Goal: Navigation & Orientation: Find specific page/section

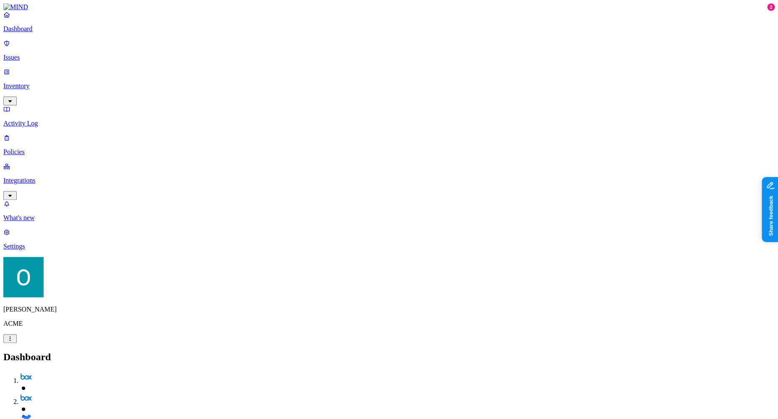
click at [43, 177] on p "Integrations" at bounding box center [388, 181] width 771 height 8
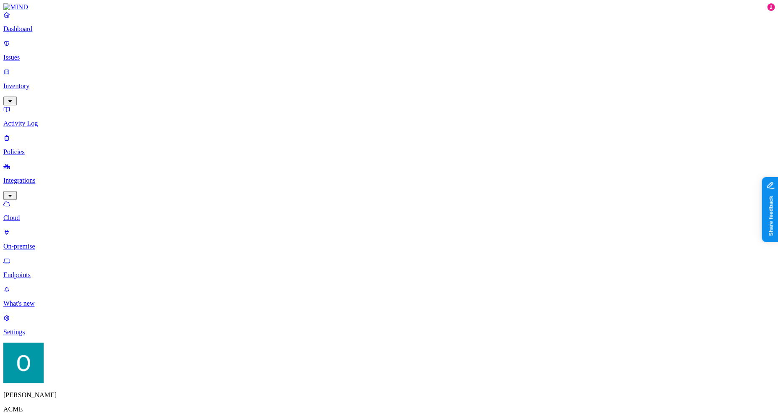
click at [37, 271] on p "Endpoints" at bounding box center [388, 275] width 771 height 8
click at [32, 412] on p "ACME" at bounding box center [388, 409] width 771 height 8
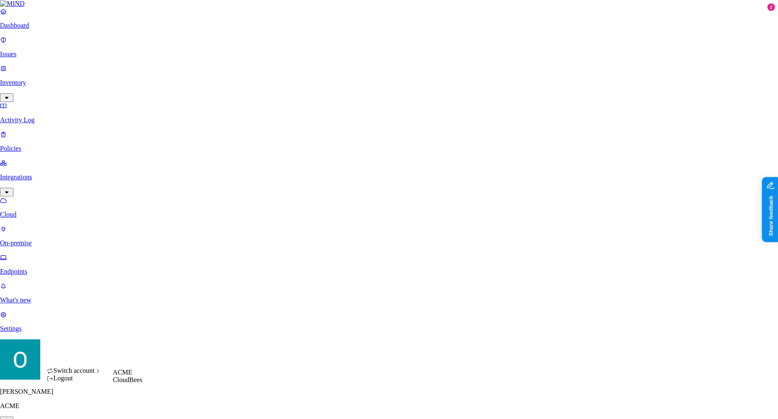
click at [81, 374] on span "Switch account" at bounding box center [73, 370] width 41 height 7
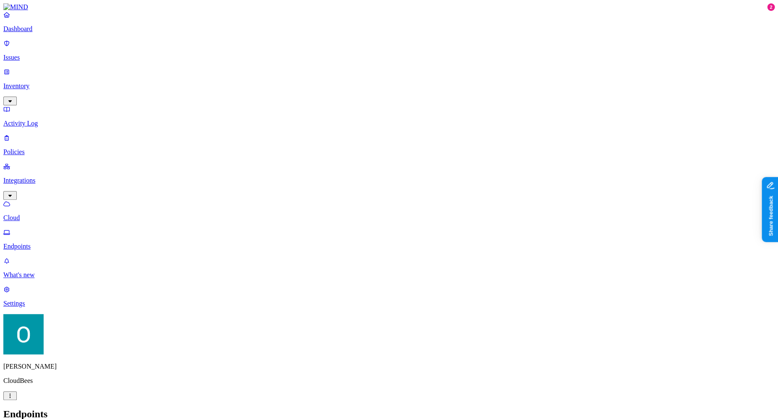
click at [79, 407] on html "Dashboard Issues Inventory Activity Log Policies Integrations Cloud Endpoints W…" at bounding box center [389, 281] width 778 height 563
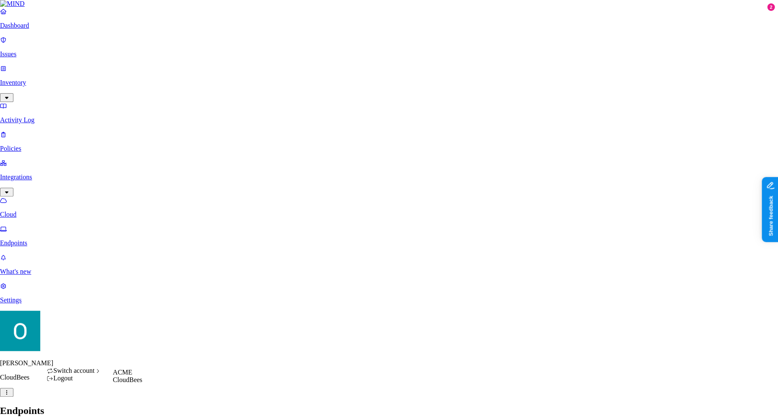
click at [132, 375] on span "ACME" at bounding box center [122, 371] width 19 height 7
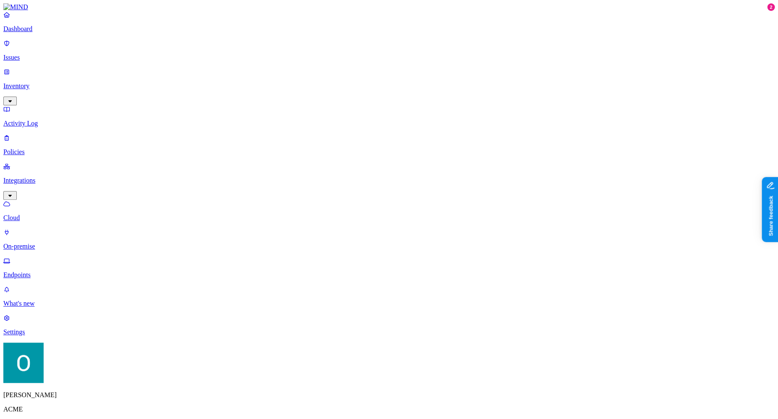
drag, startPoint x: 714, startPoint y: 199, endPoint x: 751, endPoint y: 198, distance: 37.0
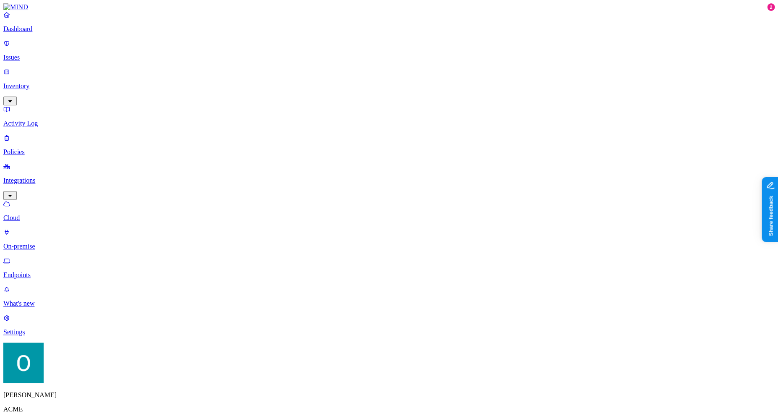
copy span "ofir@mind.io"
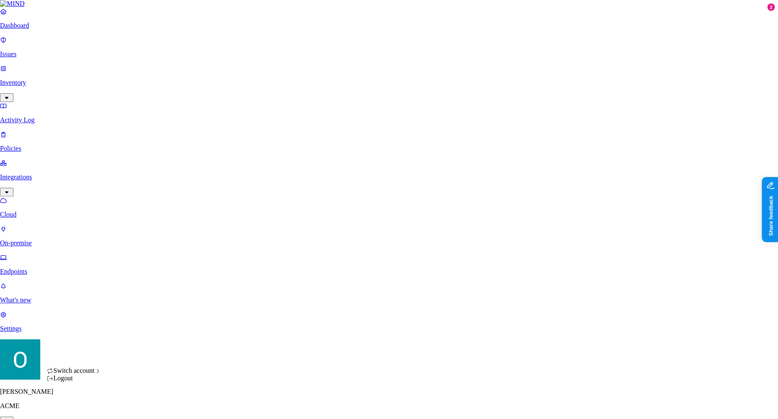
click at [78, 382] on div "Logout" at bounding box center [74, 378] width 55 height 8
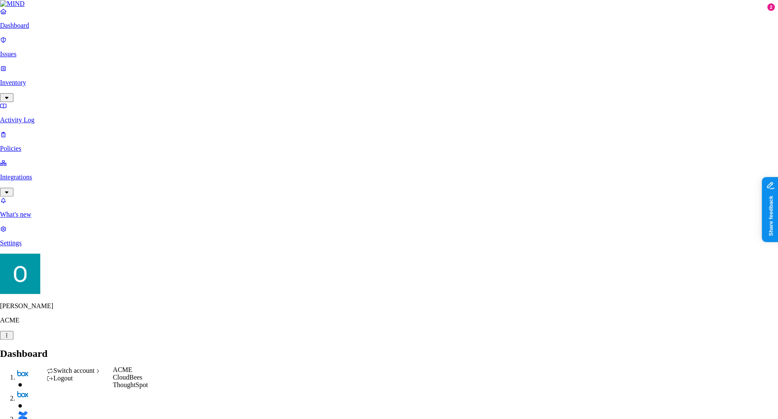
click at [83, 374] on span "Switch account" at bounding box center [73, 370] width 41 height 7
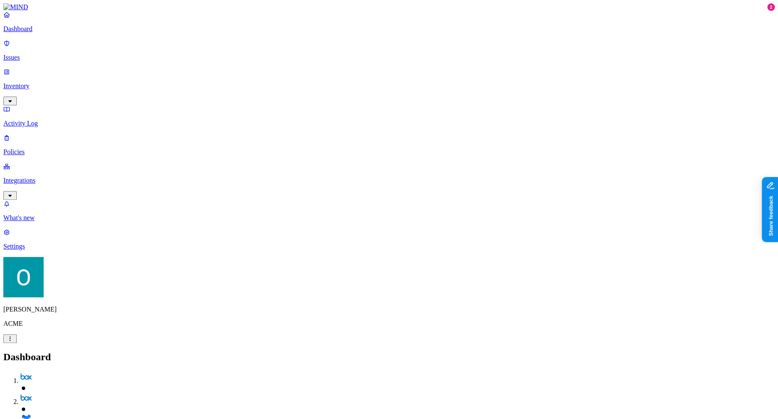
click at [37, 250] on nav "Dashboard Issues Inventory Activity Log Policies Integrations What's new 2 Sett…" at bounding box center [388, 130] width 771 height 239
click at [45, 250] on link "Settings" at bounding box center [388, 239] width 771 height 22
click at [43, 33] on p "Dashboard" at bounding box center [388, 29] width 771 height 8
click at [66, 250] on nav "Dashboard Issues Inventory Activity Log Policies Integrations What's new 2 Sett…" at bounding box center [388, 130] width 771 height 239
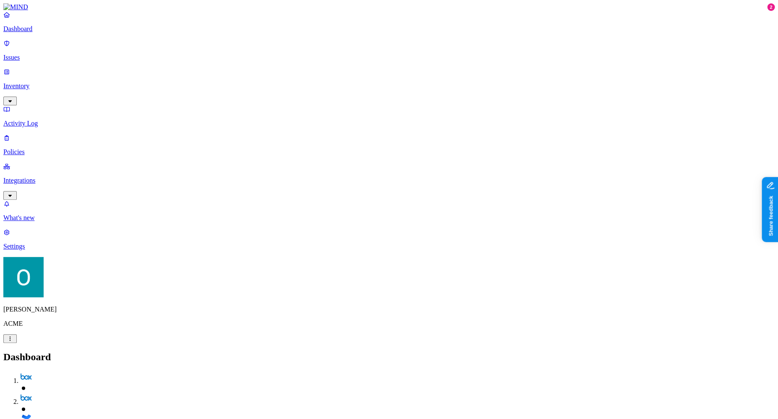
click at [76, 250] on nav "Dashboard Issues Inventory Activity Log Policies Integrations What's new 2 Sett…" at bounding box center [388, 130] width 771 height 239
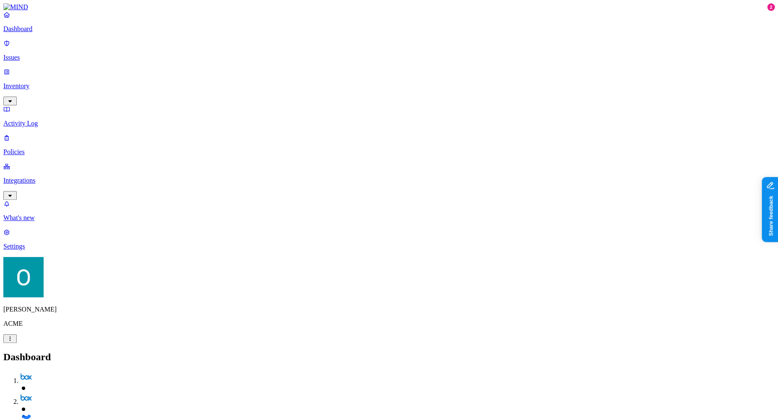
click at [60, 250] on p "Settings" at bounding box center [388, 246] width 771 height 8
click at [129, 414] on p "Branding" at bounding box center [388, 418] width 771 height 8
click at [142, 400] on p "Web domains" at bounding box center [388, 404] width 771 height 8
click at [138, 386] on p "Notification channels" at bounding box center [388, 390] width 771 height 8
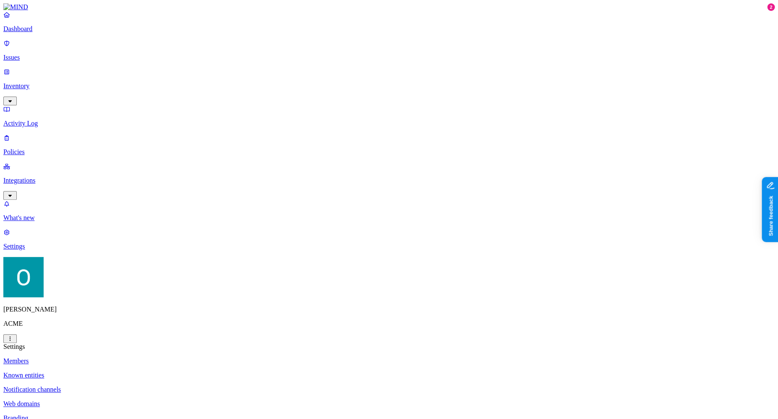
click at [143, 371] on p "Known entities" at bounding box center [388, 375] width 771 height 8
click at [146, 357] on p "Members" at bounding box center [388, 361] width 771 height 8
click at [10, 164] on icon at bounding box center [6, 166] width 7 height 5
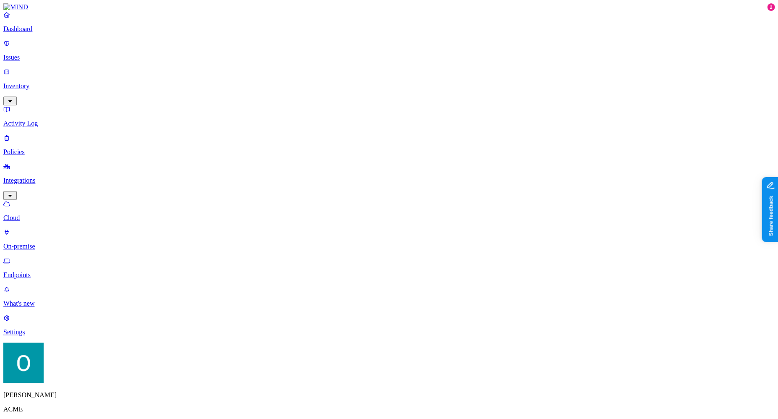
click at [44, 271] on p "Endpoints" at bounding box center [388, 275] width 771 height 8
